Goal: Information Seeking & Learning: Learn about a topic

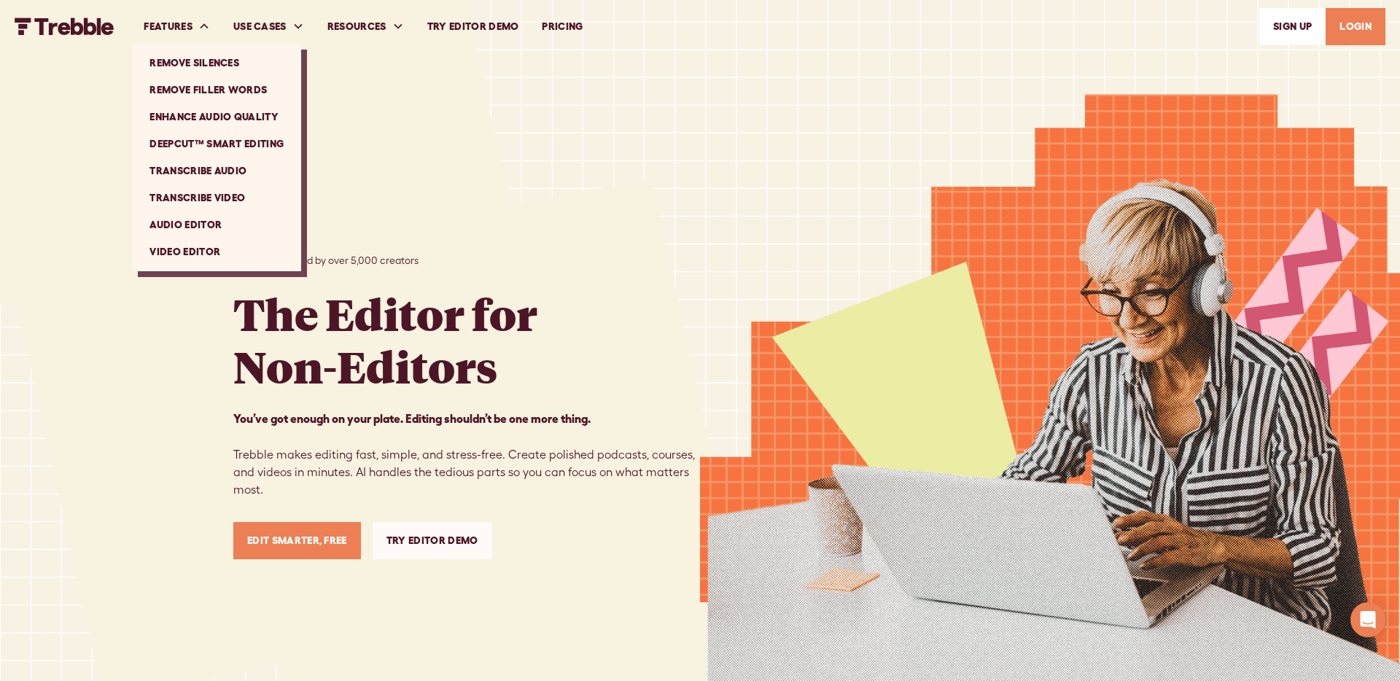
click at [194, 137] on link "DeepCut™ Smart Editing" at bounding box center [217, 144] width 158 height 27
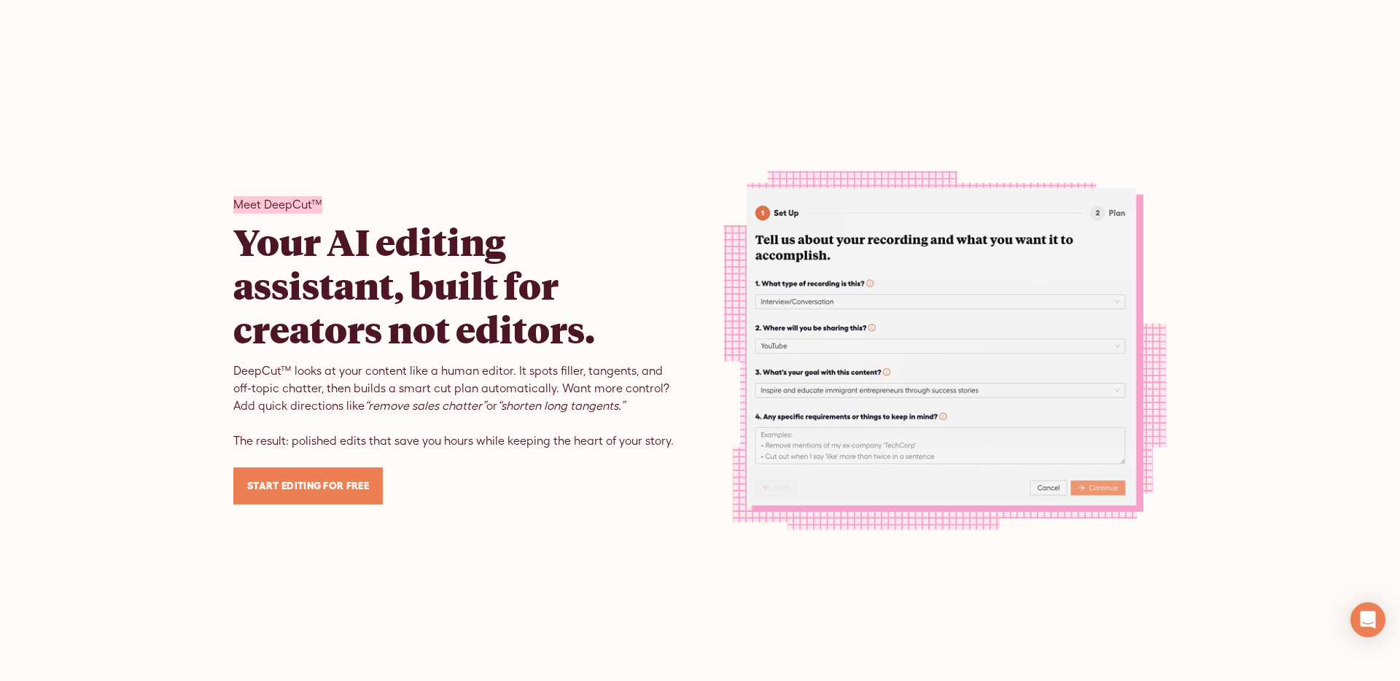
scroll to position [1618, 0]
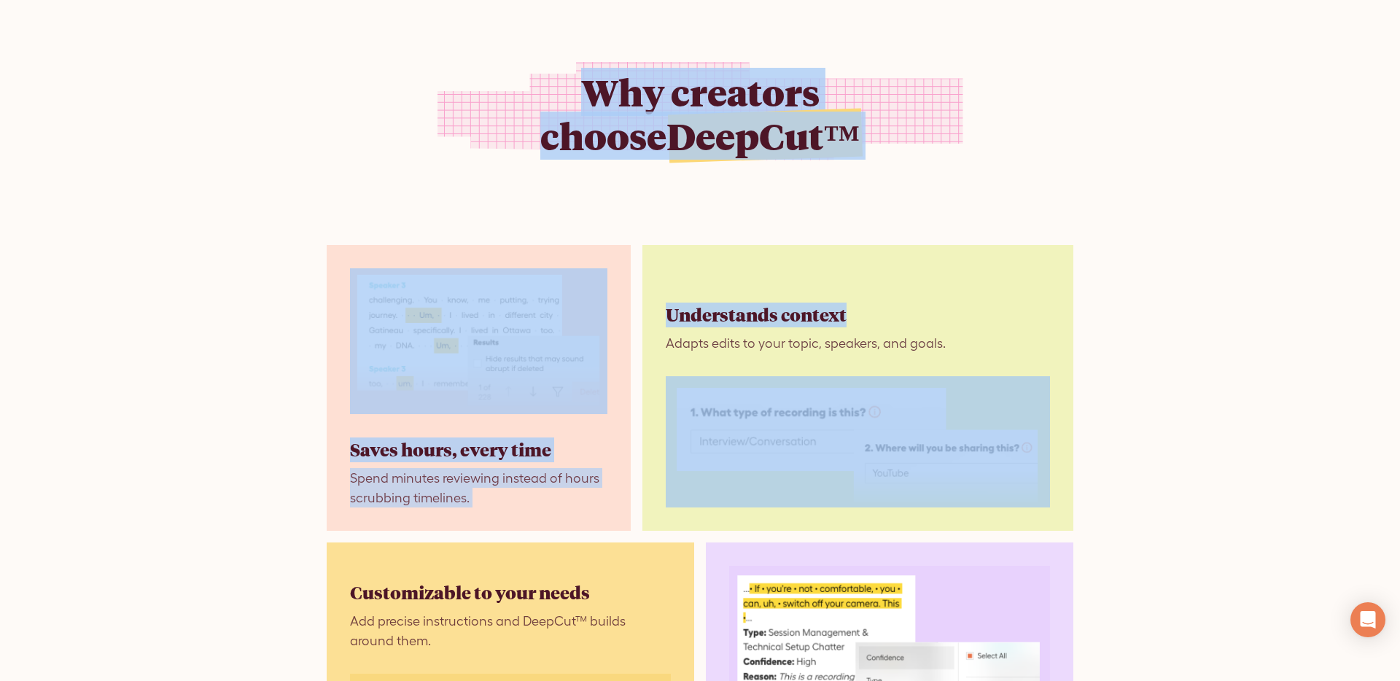
drag, startPoint x: 523, startPoint y: 54, endPoint x: 904, endPoint y: 318, distance: 463.8
click at [904, 318] on div "Why creators choose DeepCut™ Saves hours, every time Spend minutes reviewing in…" at bounding box center [699, 626] width 933 height 1298
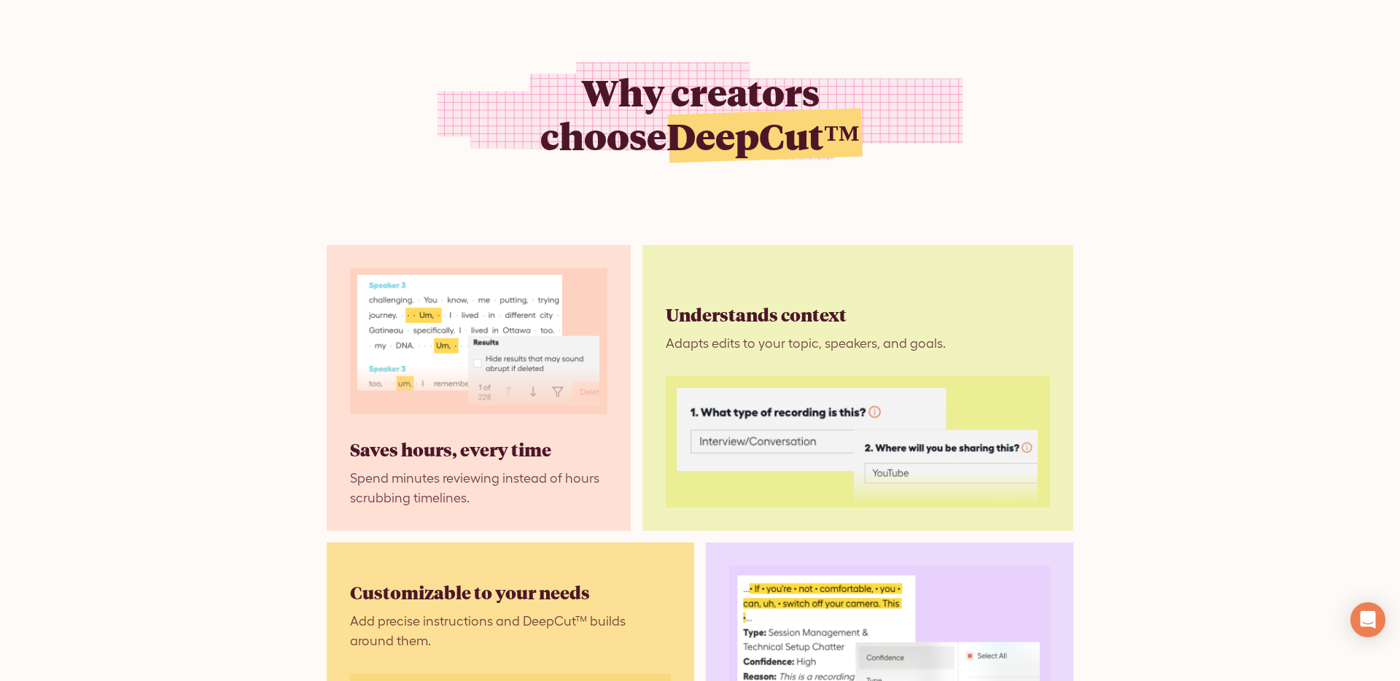
click at [576, 53] on div "Why creators choose DeepCut™" at bounding box center [699, 111] width 319 height 268
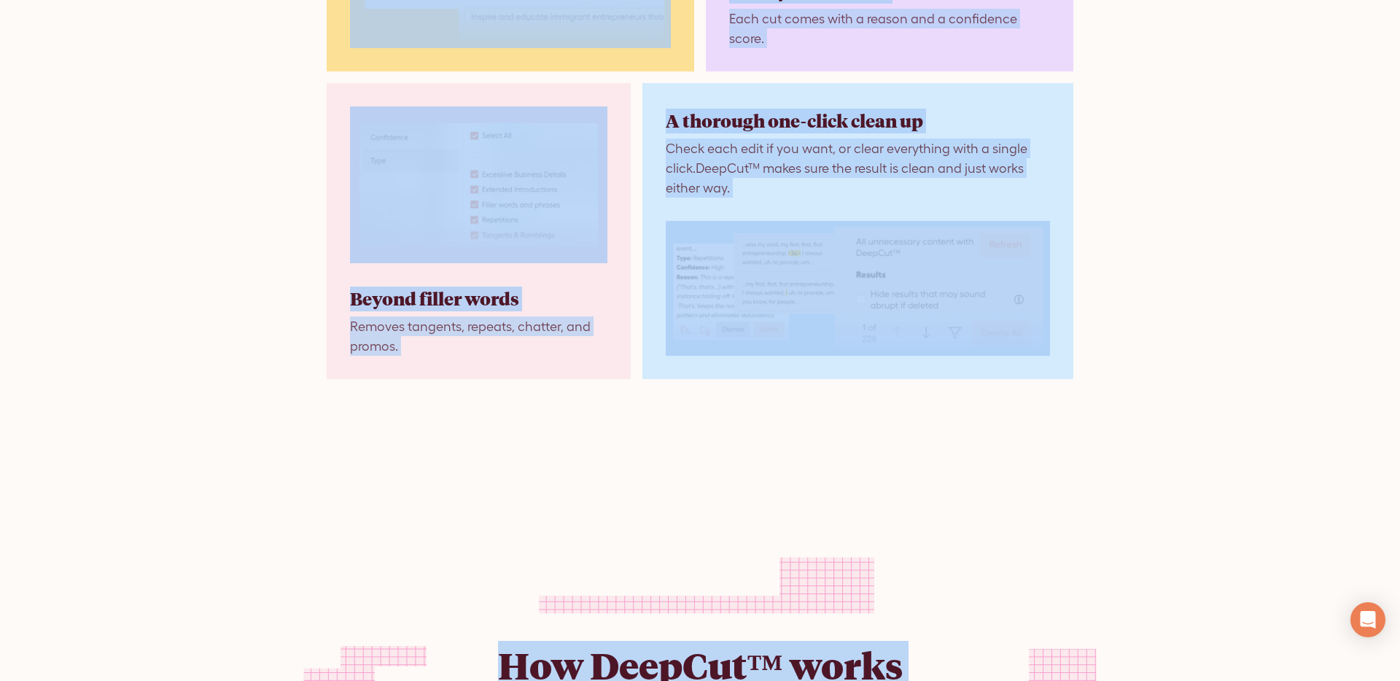
scroll to position [2472, 0]
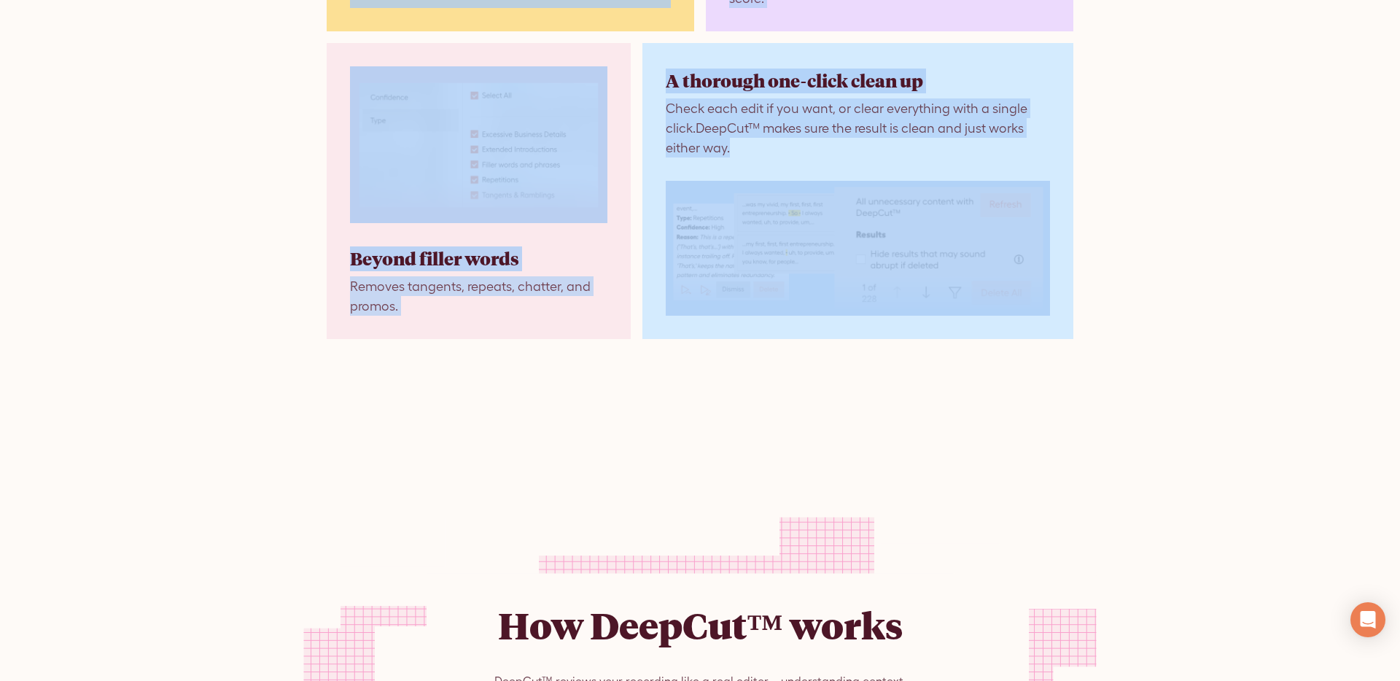
drag, startPoint x: 585, startPoint y: 77, endPoint x: 1097, endPoint y: 351, distance: 580.7
copy div "Why creators choose DeepCut™ Saves hours, every time Spend minutes reviewing in…"
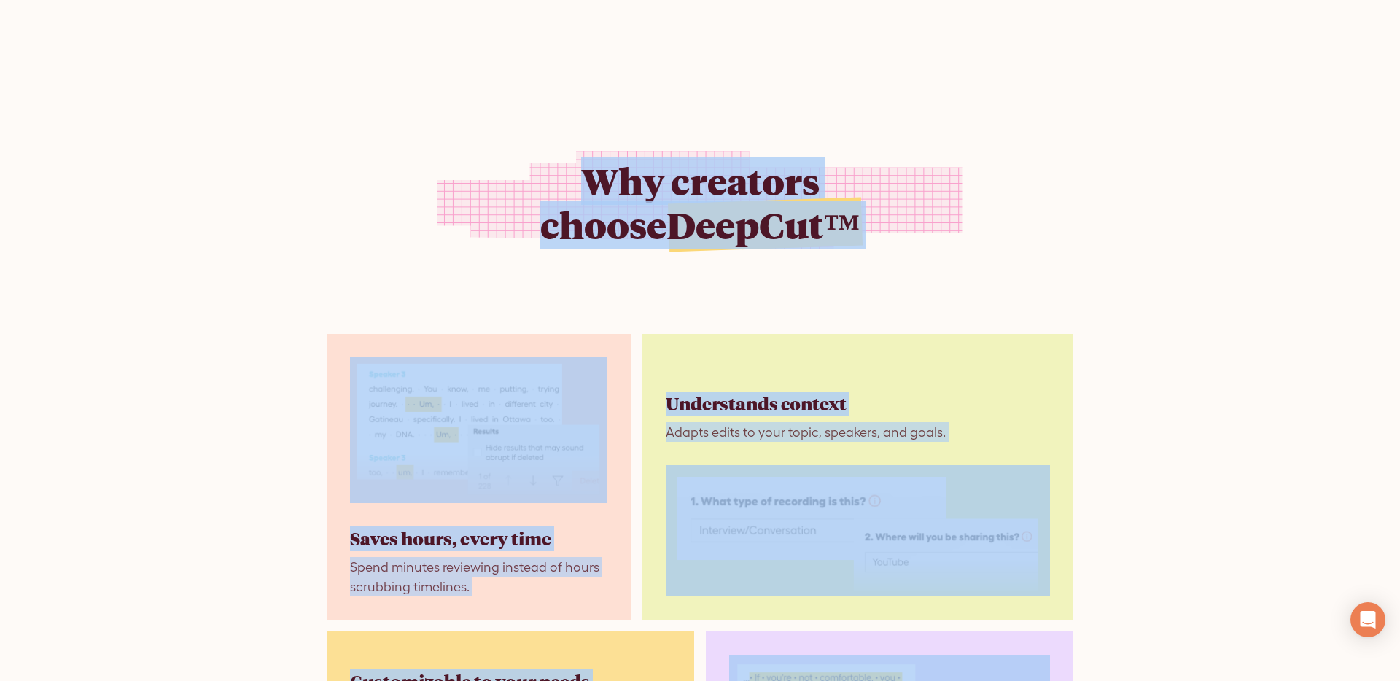
scroll to position [1530, 0]
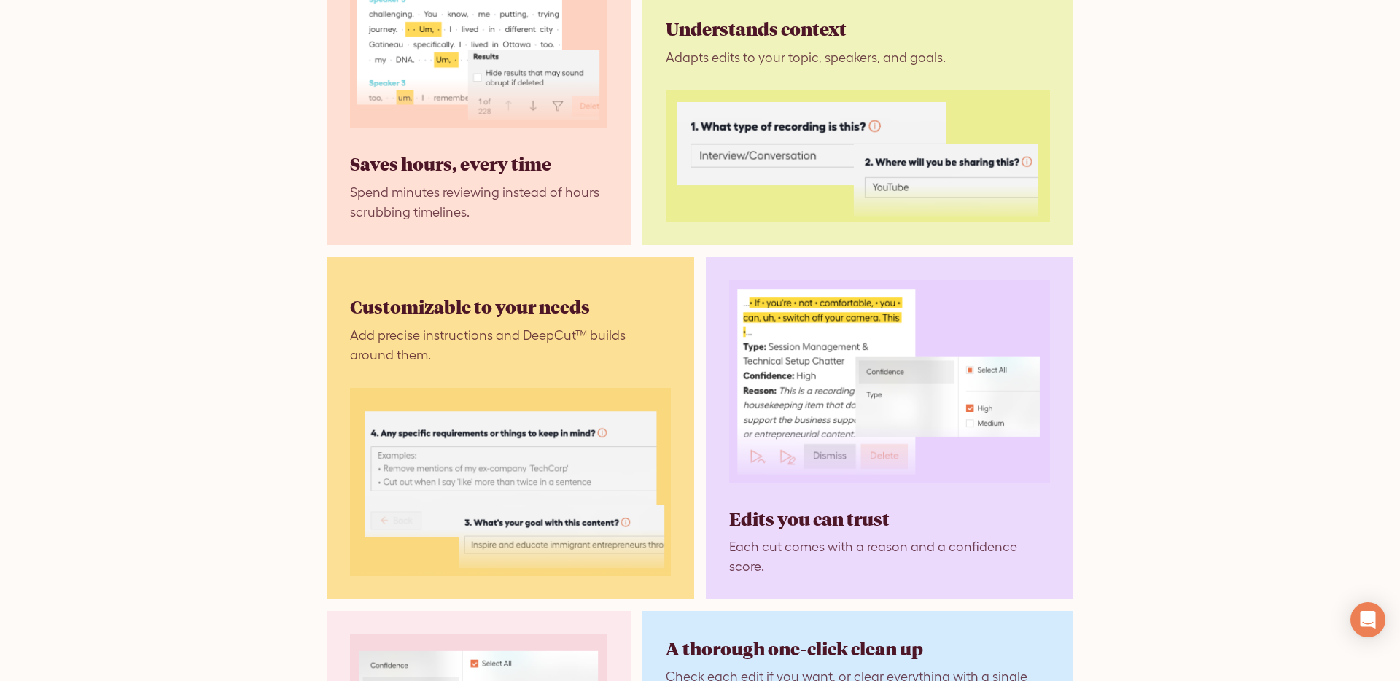
scroll to position [2331, 0]
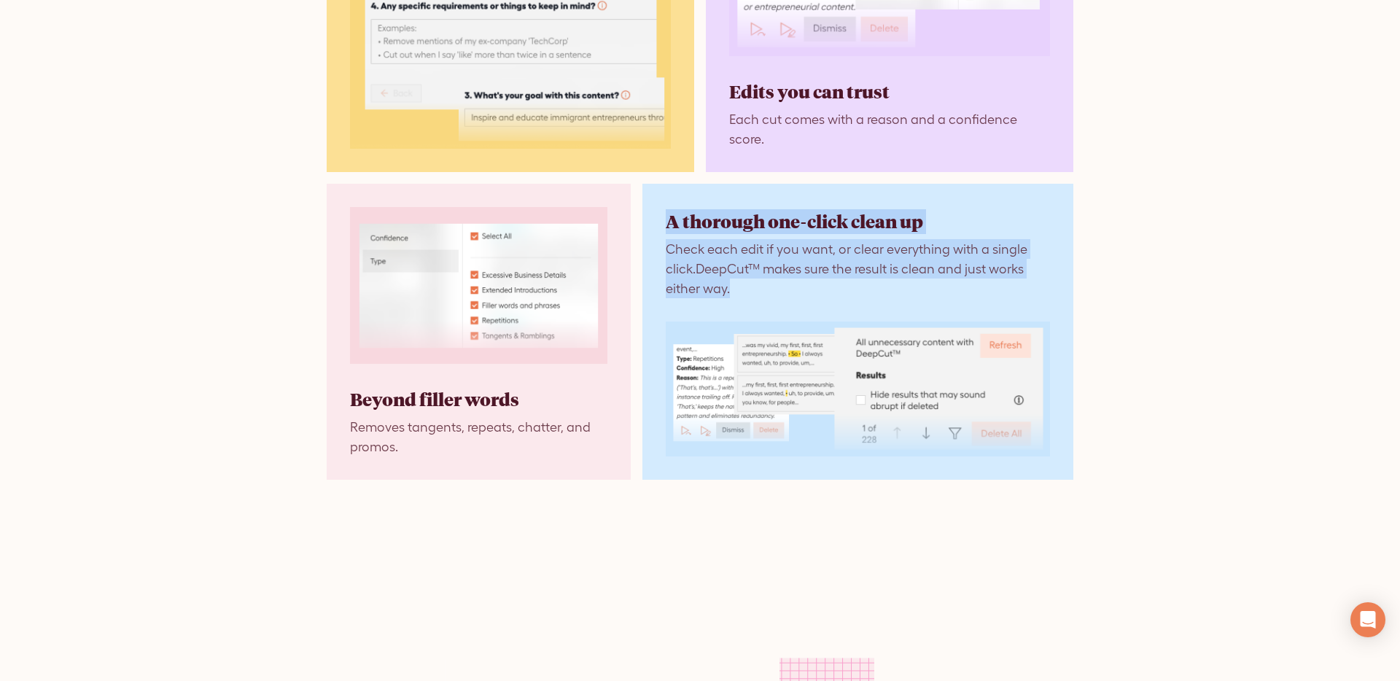
drag, startPoint x: 674, startPoint y: 230, endPoint x: 796, endPoint y: 262, distance: 126.5
click at [735, 280] on div "A thorough one-click clean up Check each edit if you want, or clear everything …" at bounding box center [857, 332] width 431 height 296
copy div "A thorough one-click clean up Check each edit if you want, or clear everything …"
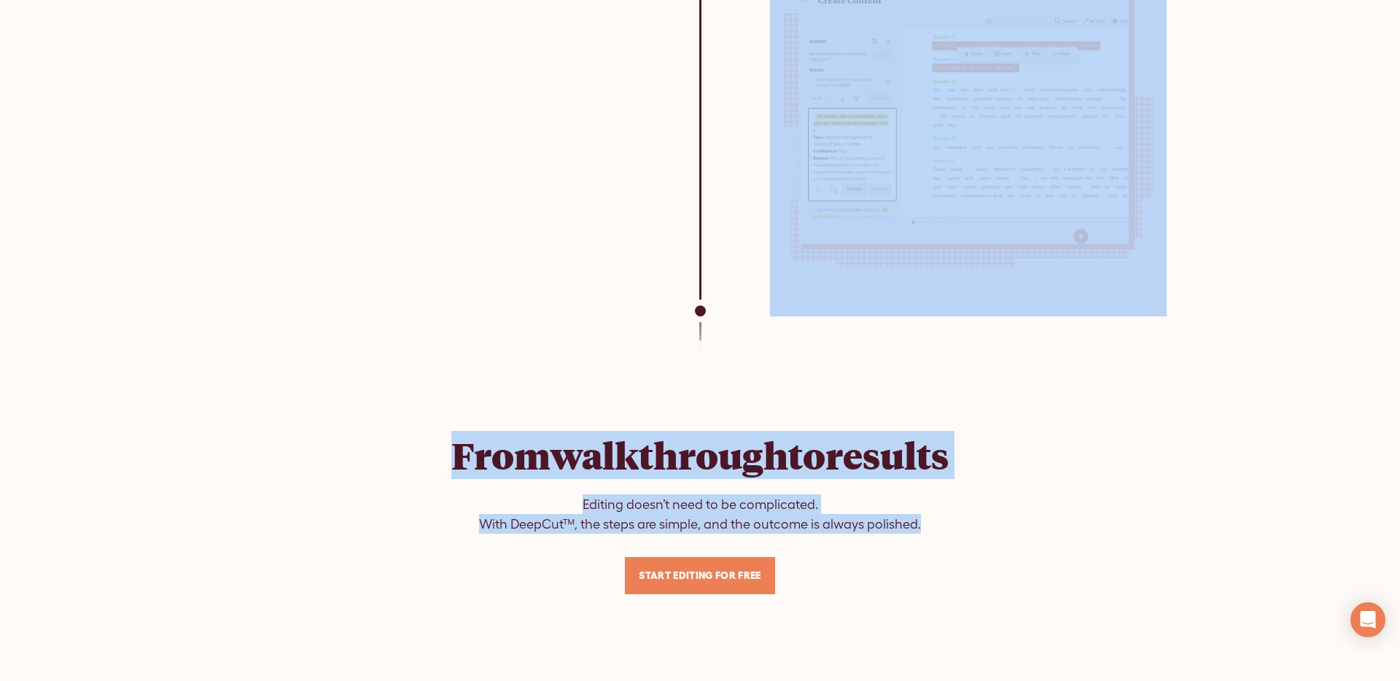
scroll to position [5238, 0]
drag, startPoint x: 520, startPoint y: 141, endPoint x: 912, endPoint y: 569, distance: 580.6
copy main "How DeepCut™ works DeepCut™ reviews your recording like a real editor—understan…"
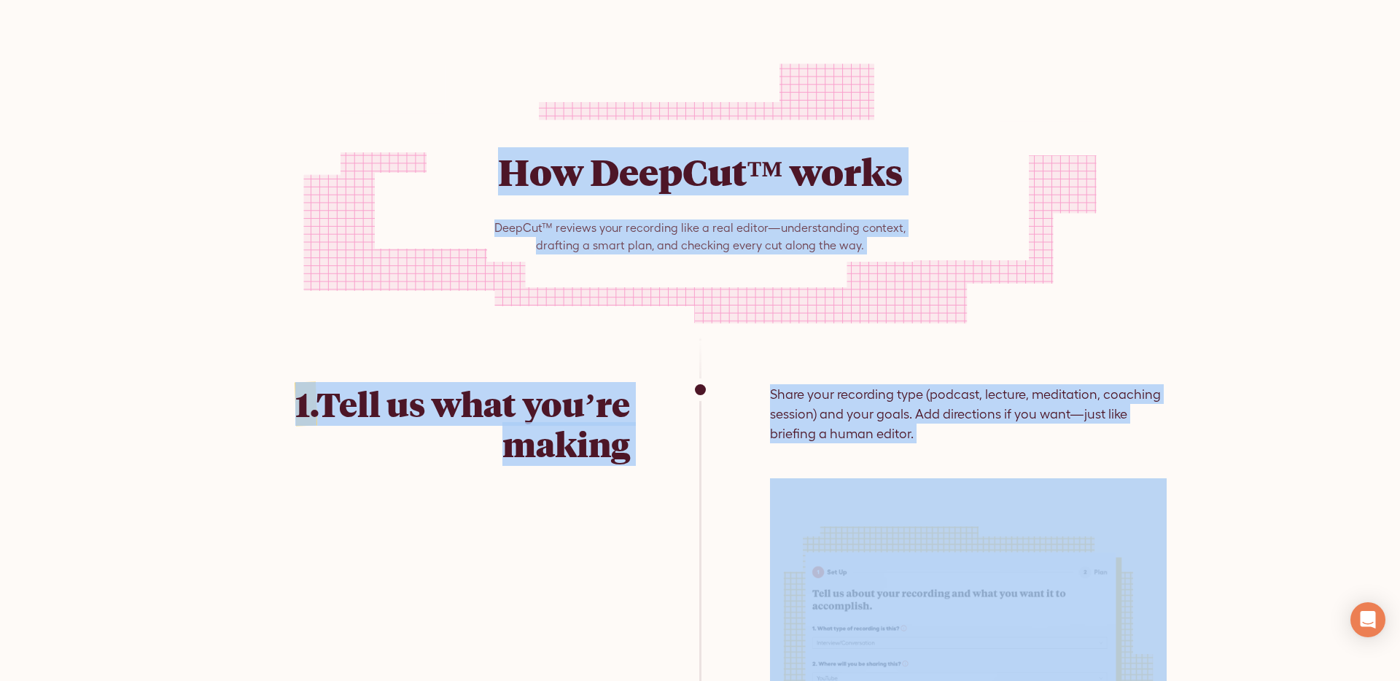
scroll to position [2879, 0]
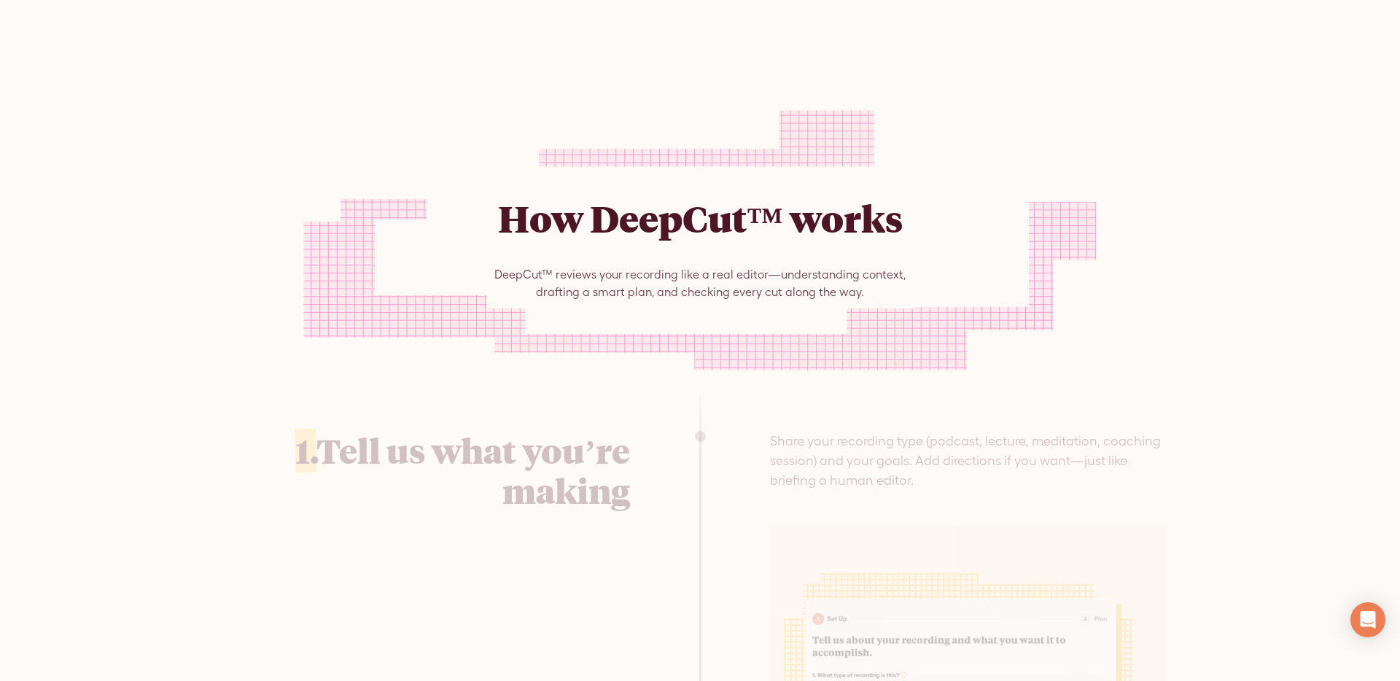
click at [1266, 86] on div at bounding box center [700, 55] width 1400 height 82
